Goal: Information Seeking & Learning: Learn about a topic

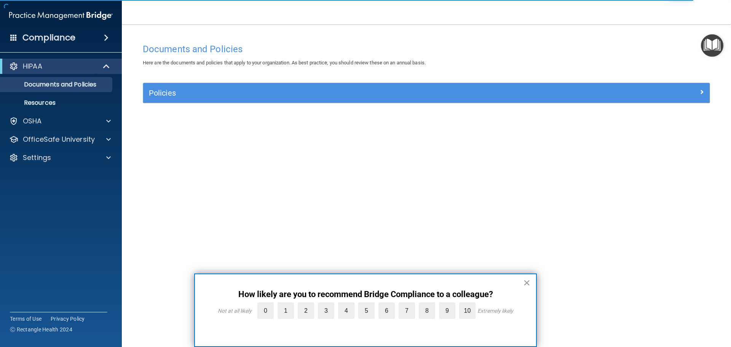
click at [525, 279] on button "×" at bounding box center [526, 282] width 7 height 12
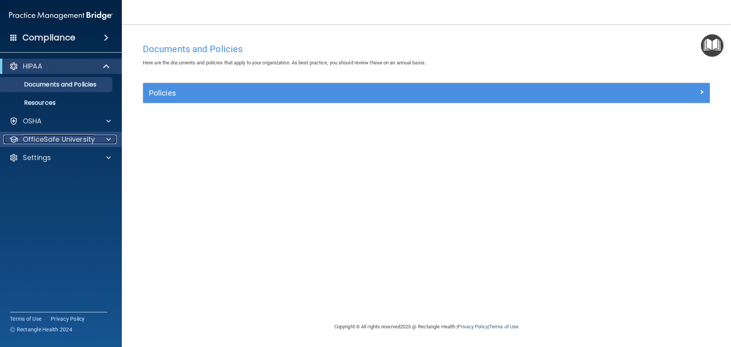
click at [98, 141] on div at bounding box center [107, 139] width 19 height 9
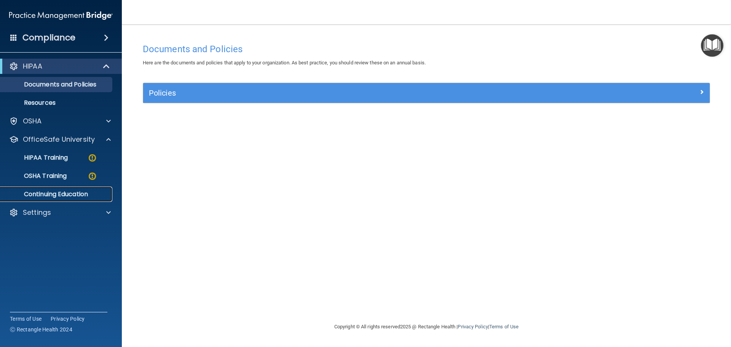
click at [78, 191] on p "Continuing Education" at bounding box center [57, 194] width 104 height 8
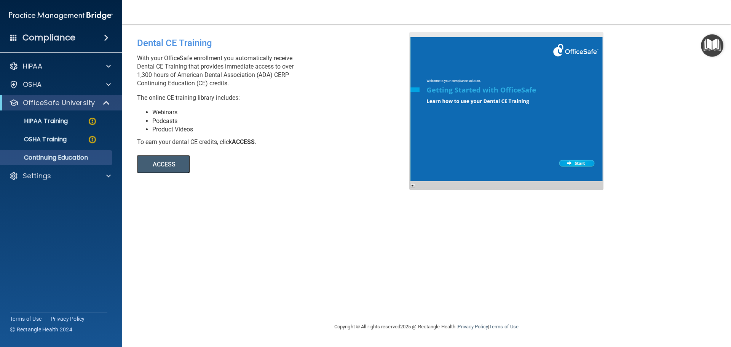
click at [169, 162] on button "ACCESS" at bounding box center [163, 164] width 53 height 18
